Goal: Task Accomplishment & Management: Complete application form

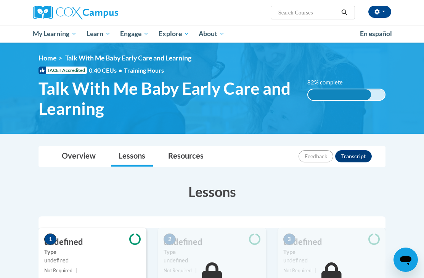
scroll to position [39, 0]
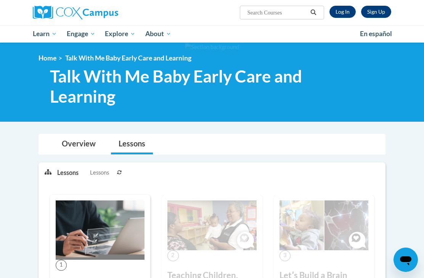
scroll to position [39, 0]
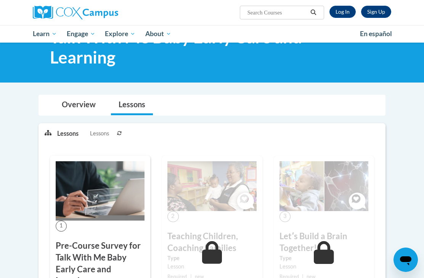
click at [341, 17] on link "Log In" at bounding box center [342, 12] width 26 height 12
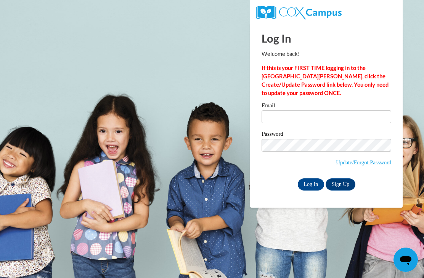
click at [279, 121] on input "Email" at bounding box center [326, 116] width 130 height 13
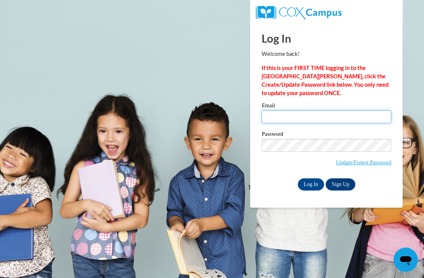
type input "ht281080@hotmail.com"
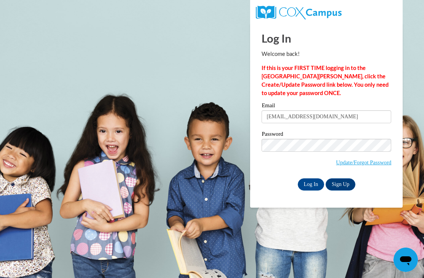
click at [310, 184] on input "Log In" at bounding box center [311, 185] width 27 height 12
click at [307, 185] on input "Log In" at bounding box center [311, 185] width 27 height 12
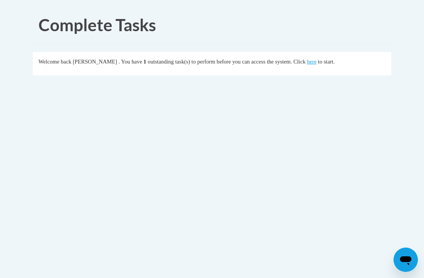
click at [307, 62] on link "here" at bounding box center [312, 62] width 10 height 6
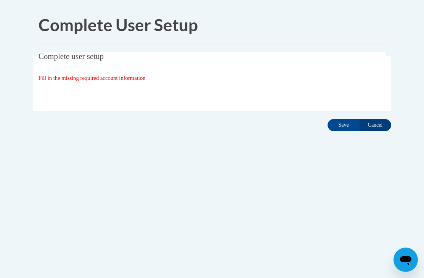
click at [339, 125] on input "Save" at bounding box center [343, 125] width 32 height 12
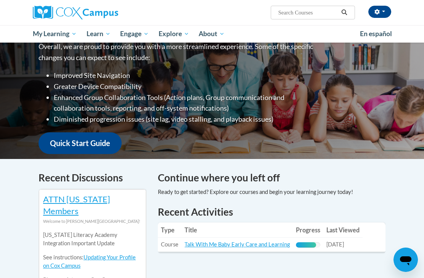
scroll to position [252, 0]
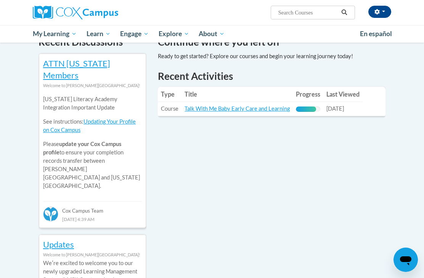
click at [231, 106] on link "Talk With Me Baby Early Care and Learning" at bounding box center [236, 109] width 105 height 6
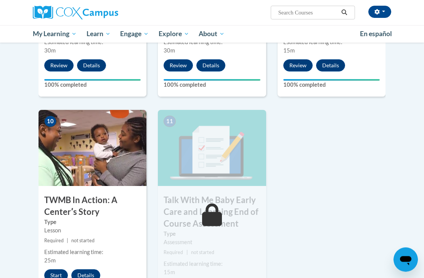
scroll to position [792, 0]
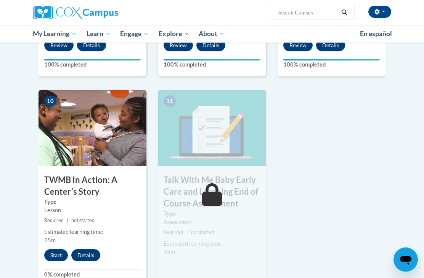
click at [54, 250] on button "Start" at bounding box center [56, 256] width 24 height 12
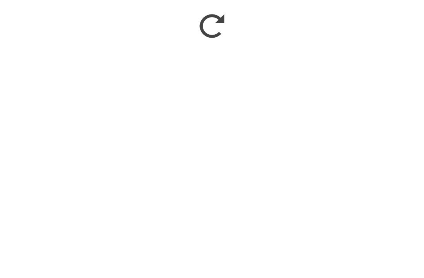
scroll to position [992, 0]
